Goal: Find specific page/section: Find specific page/section

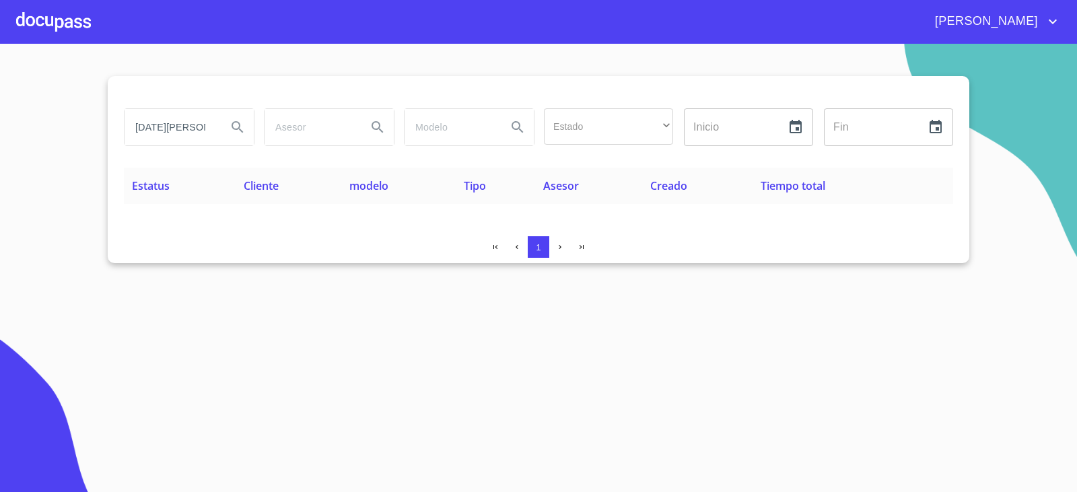
click at [200, 123] on input "[DATE][PERSON_NAME]" at bounding box center [171, 127] width 92 height 36
drag, startPoint x: 121, startPoint y: 132, endPoint x: 83, endPoint y: 135, distance: 38.5
click at [83, 135] on section "[PERSON_NAME] Estado ​ ​ Inicio ​ Fin ​ Estatus Cliente modelo Tipo Asesor Crea…" at bounding box center [538, 268] width 1077 height 448
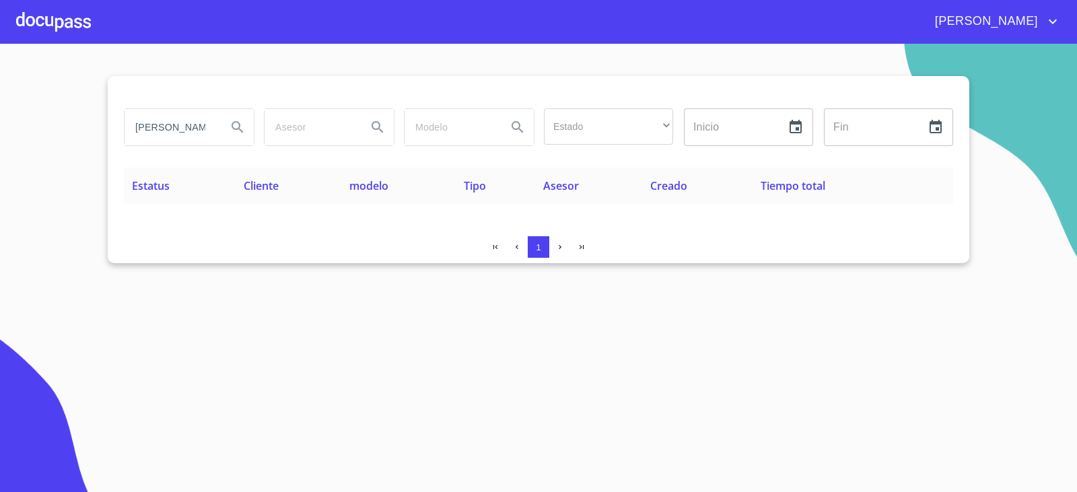
click at [183, 118] on input "[PERSON_NAME]" at bounding box center [171, 127] width 92 height 36
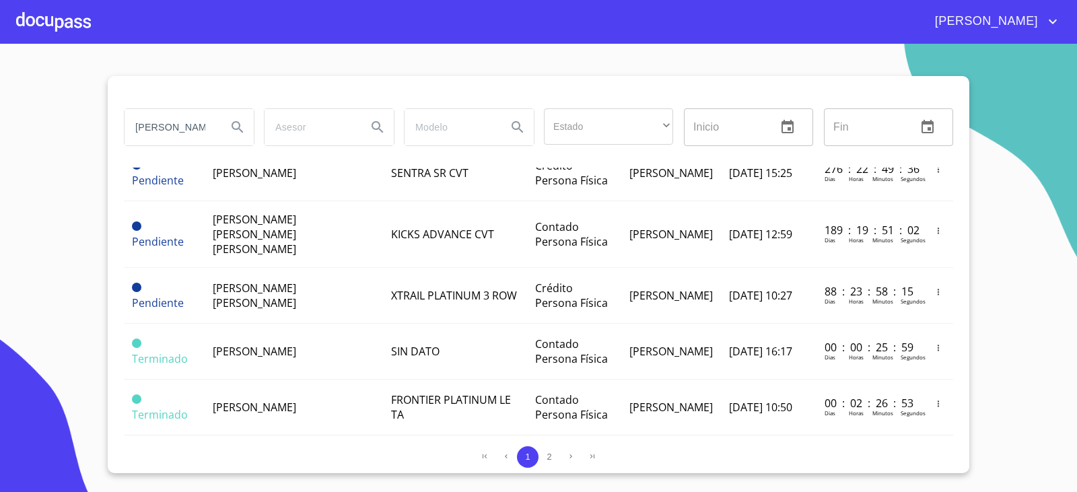
scroll to position [741, 0]
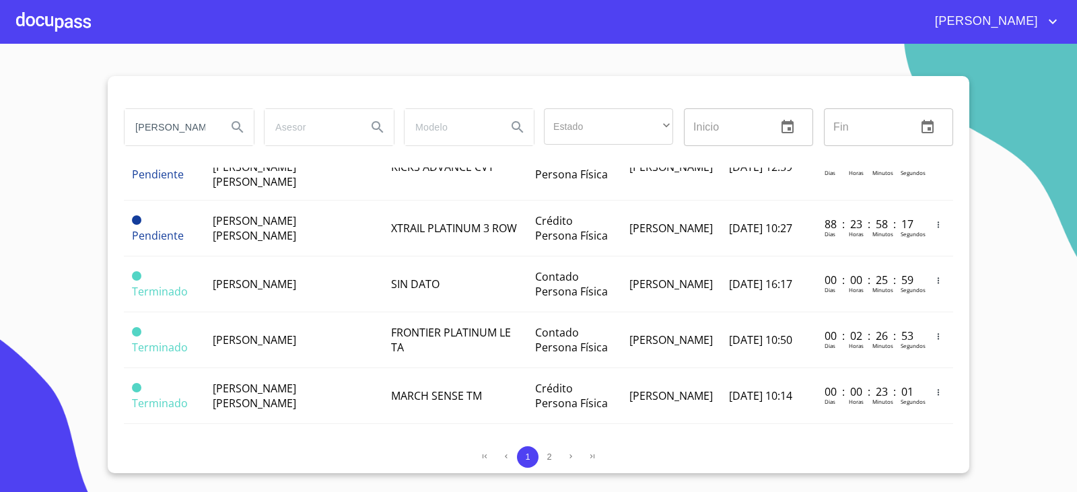
drag, startPoint x: 192, startPoint y: 318, endPoint x: 81, endPoint y: 308, distance: 111.5
click at [81, 308] on section "[PERSON_NAME] Estado ​ ​ Inicio ​ Fin ​ Estatus Cliente modelo Tipo Asesor Crea…" at bounding box center [538, 268] width 1077 height 448
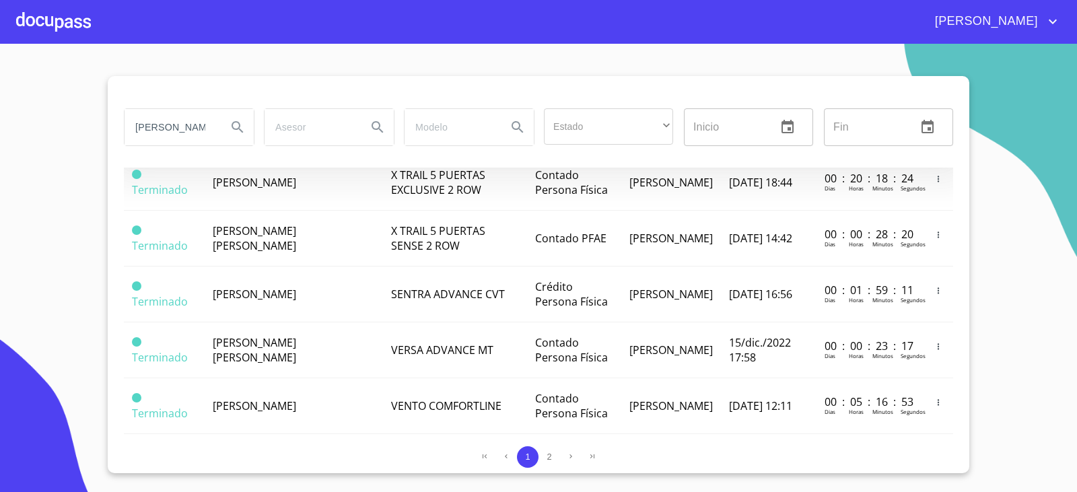
scroll to position [1187, 0]
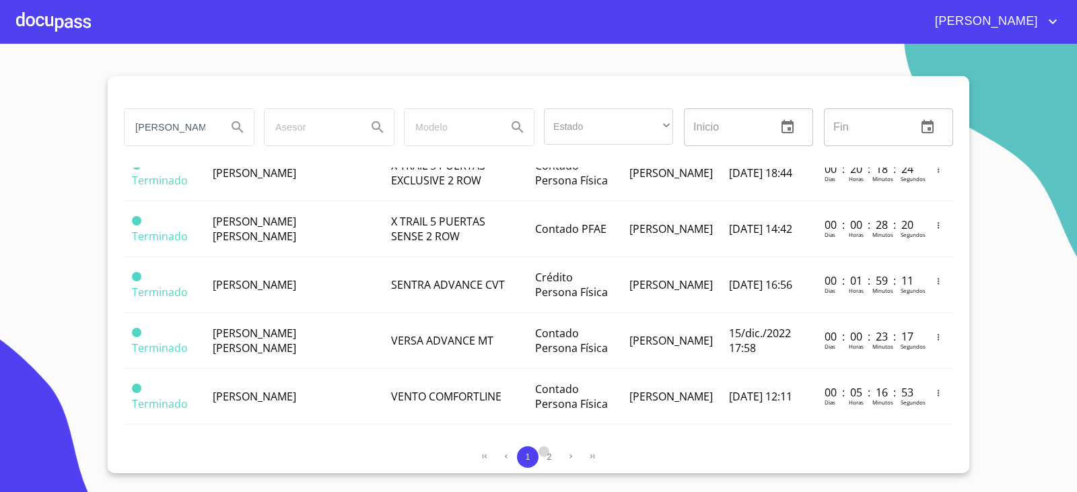
click at [551, 457] on span "2" at bounding box center [549, 457] width 5 height 10
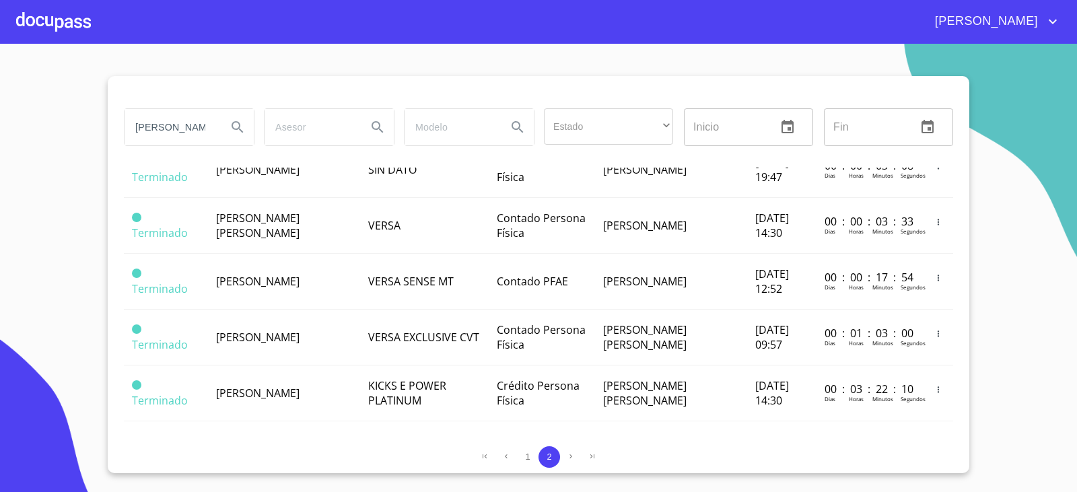
scroll to position [147, 0]
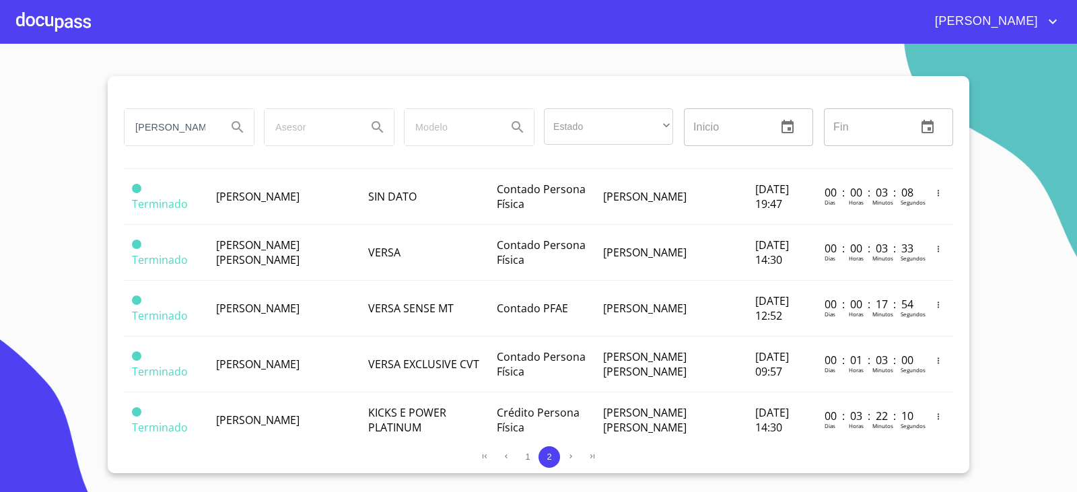
click at [184, 138] on input "[PERSON_NAME]" at bounding box center [171, 127] width 92 height 36
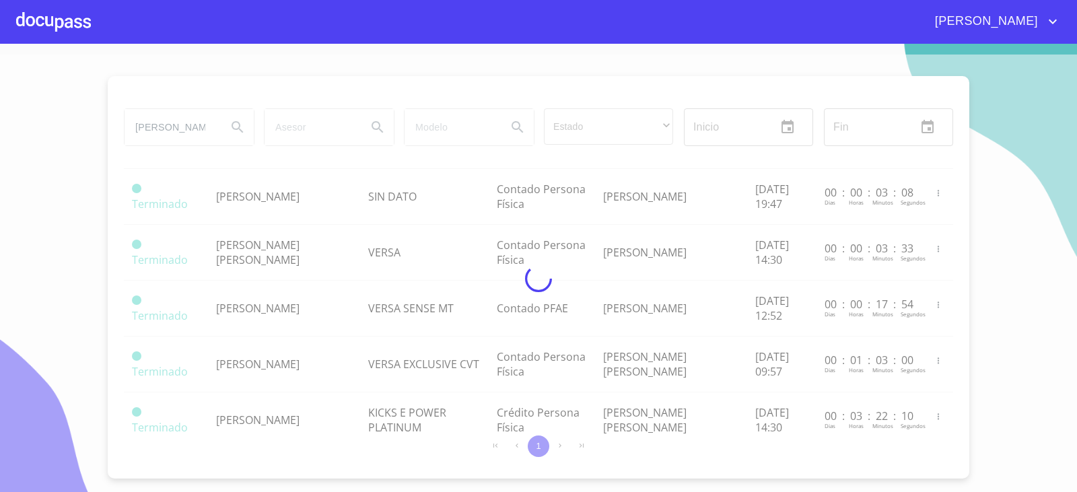
scroll to position [0, 0]
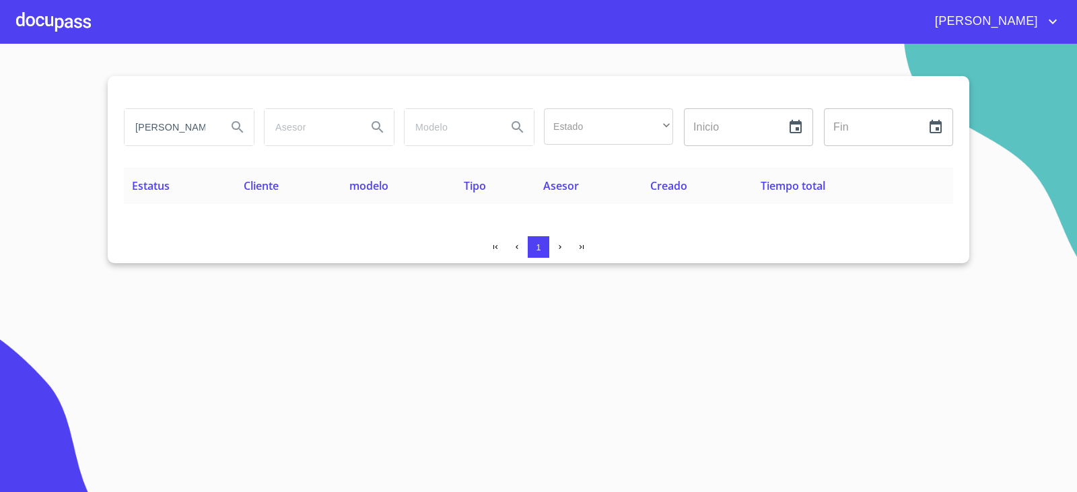
click at [191, 135] on input "[PERSON_NAME]" at bounding box center [171, 127] width 92 height 36
type input "[PERSON_NAME]"
